Goal: Find specific page/section: Find specific page/section

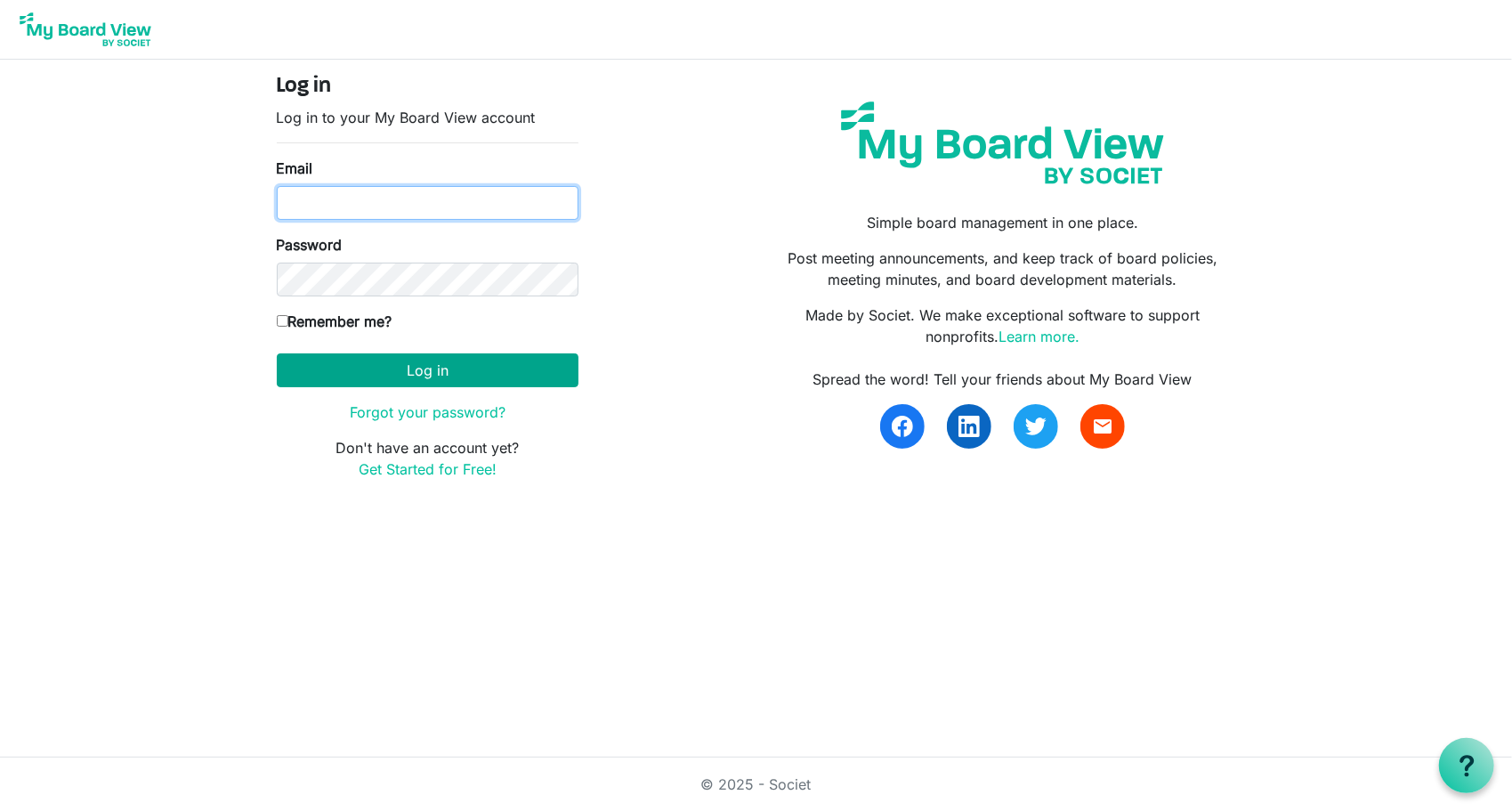
type input "pam@arc-ad.org"
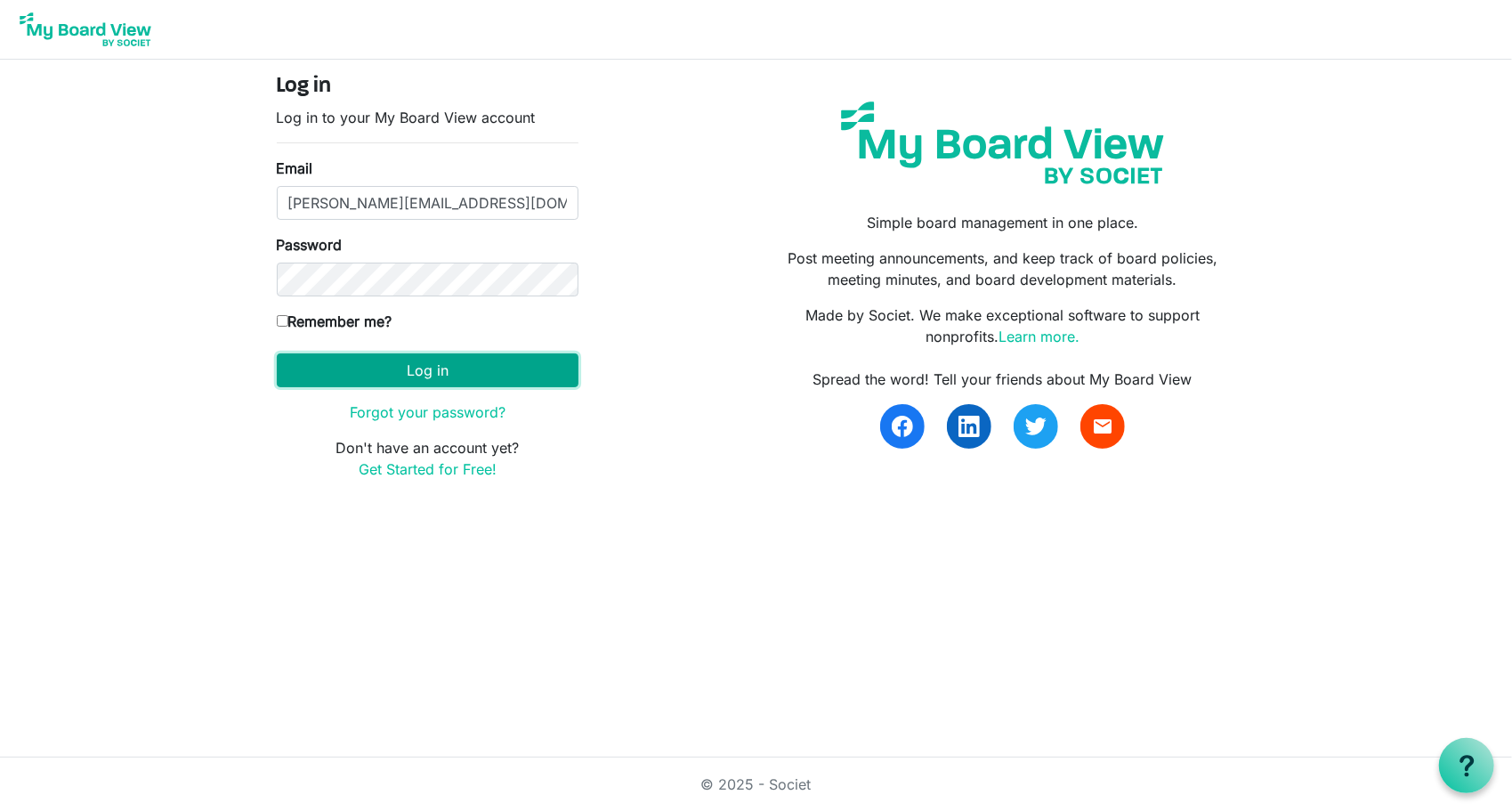
click at [438, 367] on button "Log in" at bounding box center [428, 369] width 302 height 34
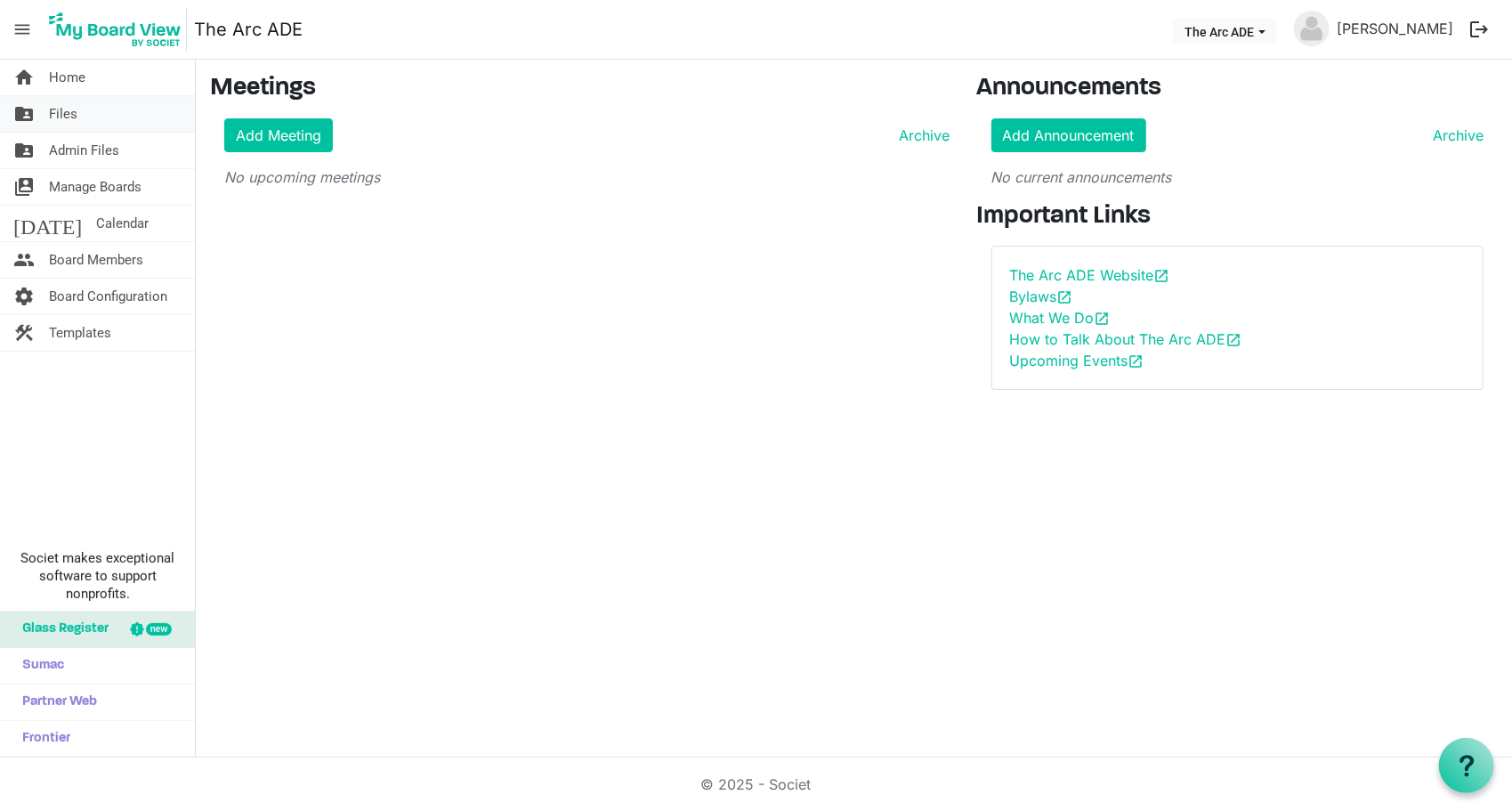
click at [54, 112] on span "Files" at bounding box center [63, 114] width 29 height 36
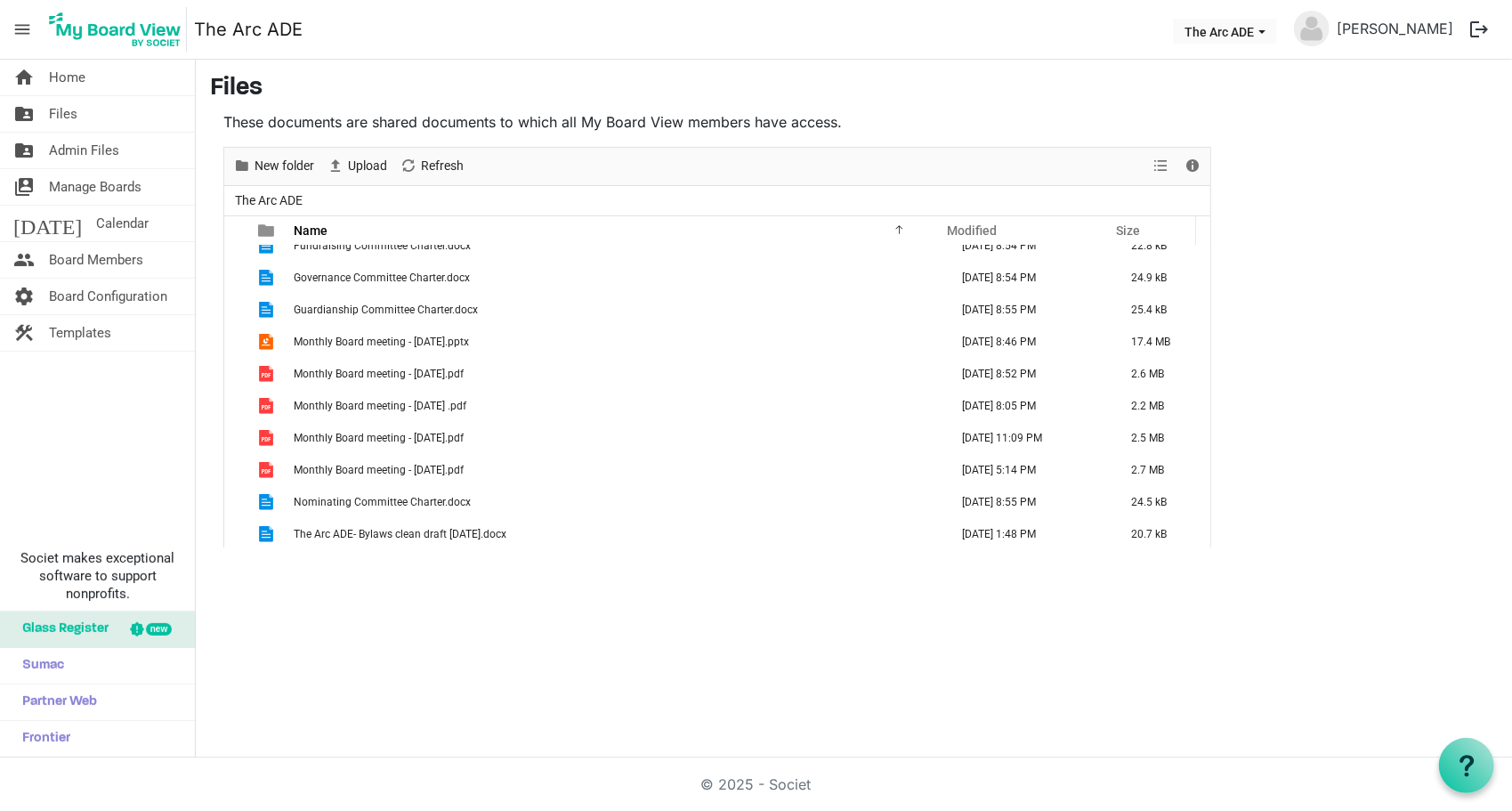
scroll to position [1043, 0]
click at [110, 146] on span "Admin Files" at bounding box center [84, 151] width 70 height 36
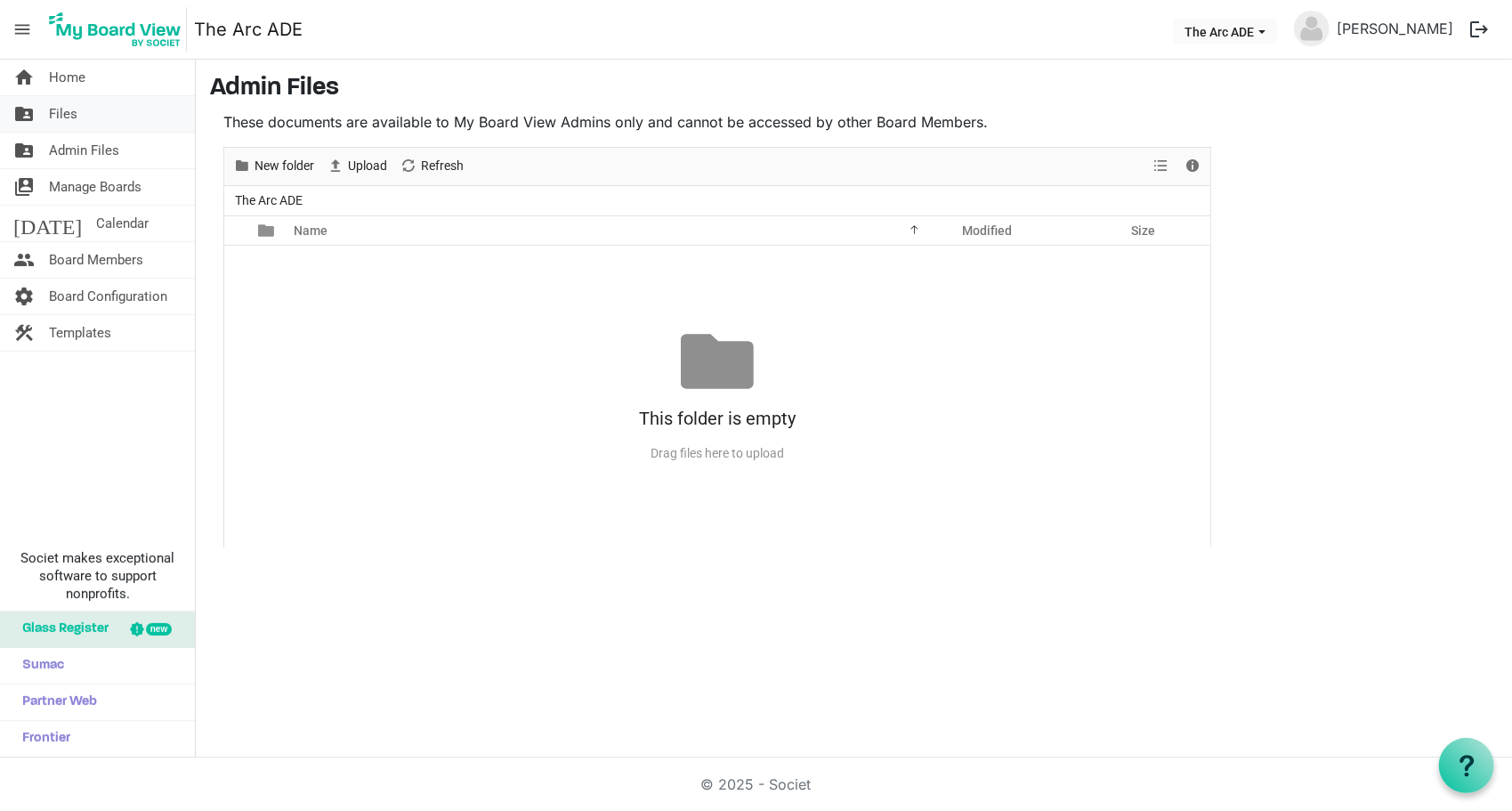
click at [67, 115] on span "Files" at bounding box center [63, 114] width 29 height 36
